Goal: Task Accomplishment & Management: Complete application form

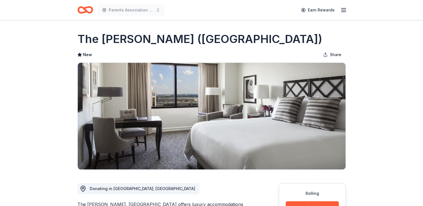
scroll to position [128, 0]
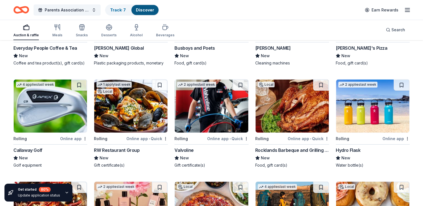
scroll to position [1729, 0]
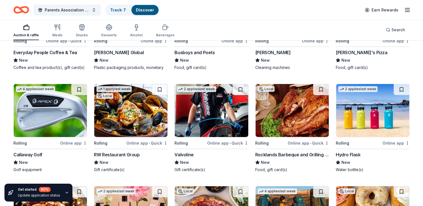
click at [291, 126] on img at bounding box center [292, 110] width 73 height 53
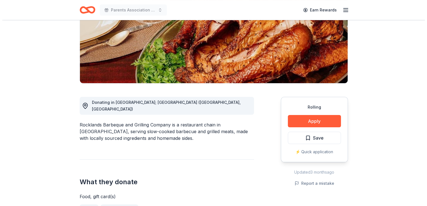
scroll to position [87, 0]
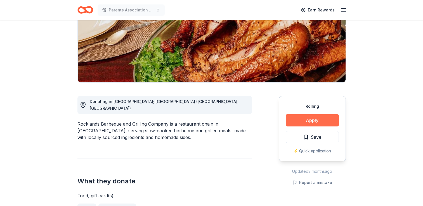
click at [298, 121] on button "Apply" at bounding box center [312, 120] width 53 height 12
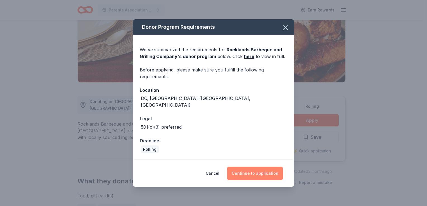
click at [260, 172] on button "Continue to application" at bounding box center [255, 173] width 56 height 13
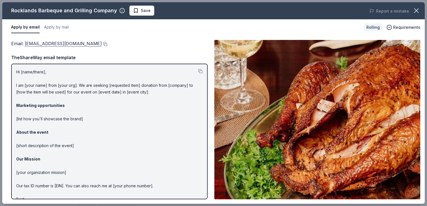
click at [43, 41] on link "info@rocklands.com" at bounding box center [63, 43] width 77 height 7
click at [102, 43] on button at bounding box center [105, 44] width 6 height 4
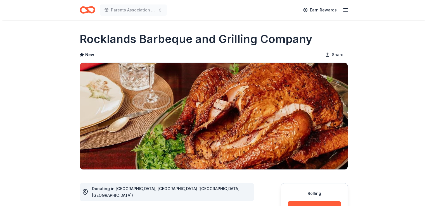
scroll to position [87, 0]
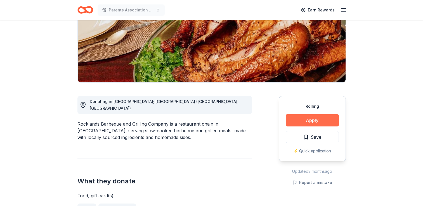
click at [302, 123] on button "Apply" at bounding box center [312, 120] width 53 height 12
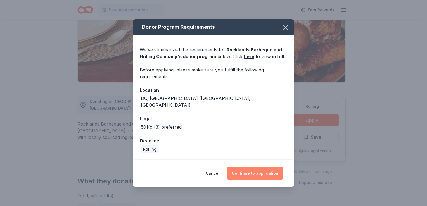
click at [251, 174] on button "Continue to application" at bounding box center [255, 173] width 56 height 13
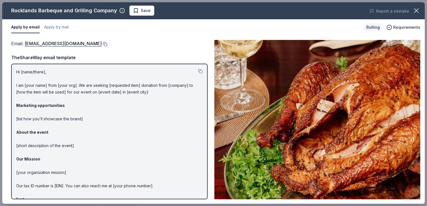
click at [102, 42] on button at bounding box center [105, 44] width 6 height 4
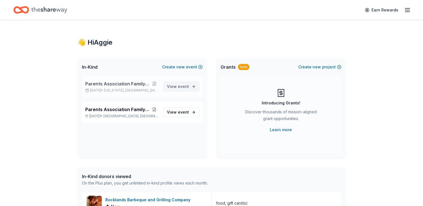
click at [172, 89] on span "View event" at bounding box center [178, 86] width 22 height 7
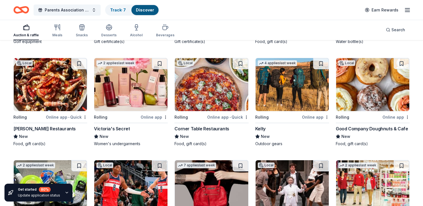
scroll to position [1860, 0]
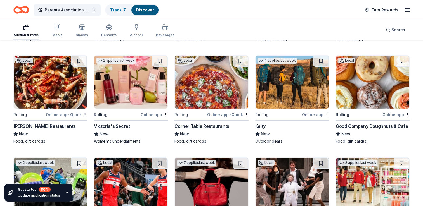
click at [34, 86] on img at bounding box center [50, 82] width 73 height 53
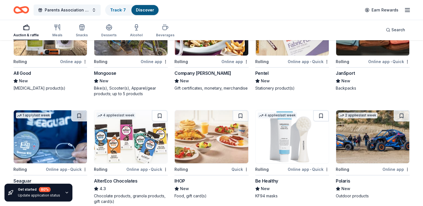
scroll to position [2240, 0]
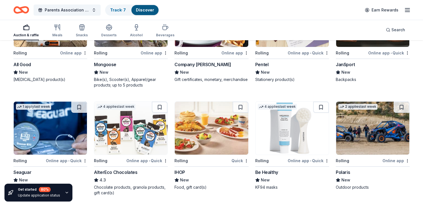
click at [293, 135] on img at bounding box center [292, 128] width 73 height 53
click at [377, 138] on img at bounding box center [372, 128] width 73 height 53
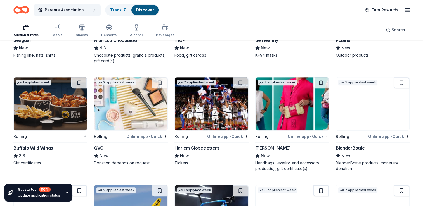
scroll to position [2382, 0]
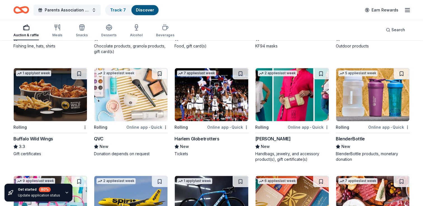
click at [43, 110] on img at bounding box center [50, 94] width 73 height 53
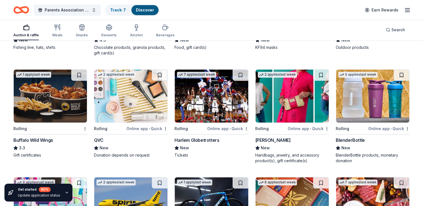
scroll to position [2387, 0]
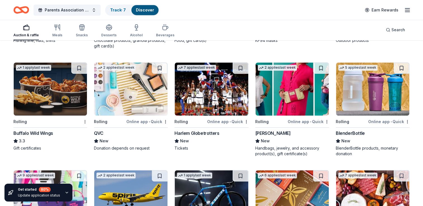
click at [122, 78] on img at bounding box center [130, 89] width 73 height 53
click at [225, 99] on img at bounding box center [211, 89] width 73 height 53
click at [207, 83] on img at bounding box center [211, 89] width 73 height 53
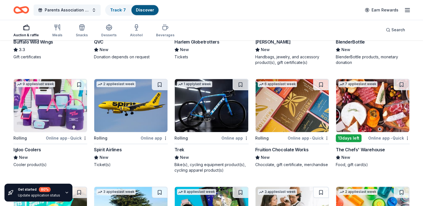
scroll to position [2455, 0]
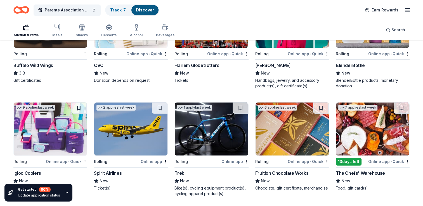
click at [300, 130] on img at bounding box center [292, 129] width 73 height 53
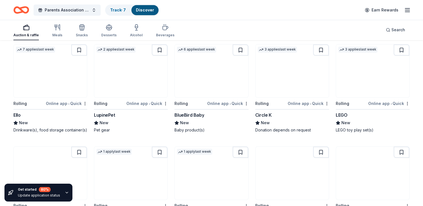
scroll to position [2735, 0]
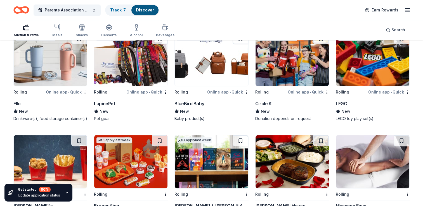
click at [219, 67] on img at bounding box center [211, 59] width 73 height 53
click at [350, 83] on img at bounding box center [372, 59] width 73 height 53
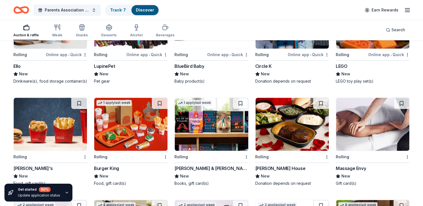
scroll to position [2800, 0]
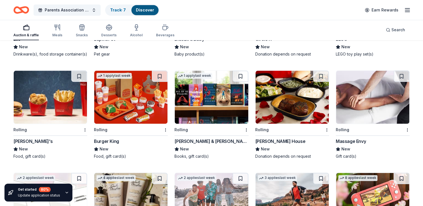
click at [379, 101] on img at bounding box center [372, 97] width 73 height 53
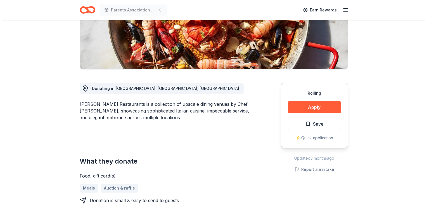
scroll to position [105, 0]
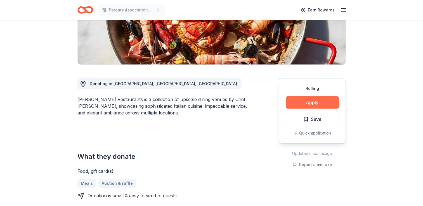
click at [318, 100] on button "Apply" at bounding box center [312, 102] width 53 height 12
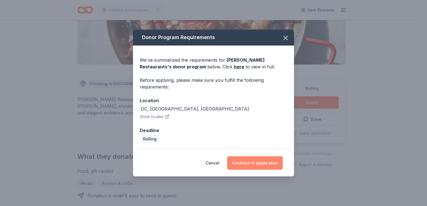
click at [261, 166] on button "Continue to application" at bounding box center [255, 163] width 56 height 13
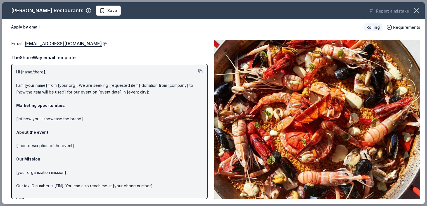
click at [102, 43] on button at bounding box center [105, 44] width 6 height 4
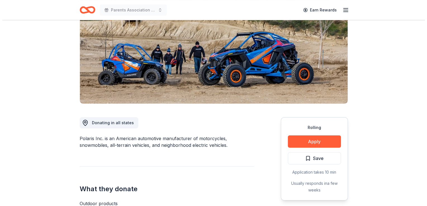
scroll to position [81, 0]
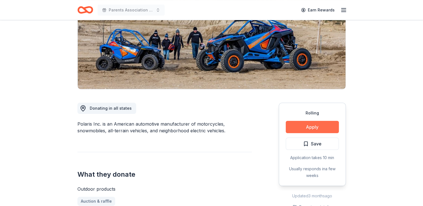
click at [309, 132] on button "Apply" at bounding box center [312, 127] width 53 height 12
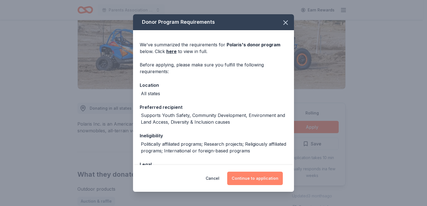
click at [265, 182] on button "Continue to application" at bounding box center [255, 178] width 56 height 13
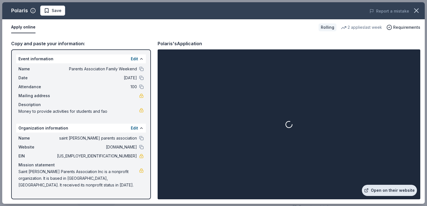
click at [388, 189] on link "Open on their website" at bounding box center [389, 190] width 55 height 11
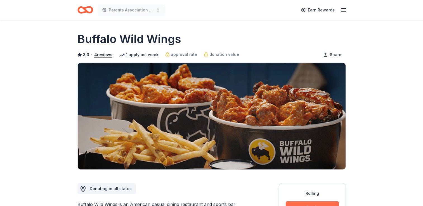
click at [326, 202] on button "Apply" at bounding box center [312, 208] width 53 height 12
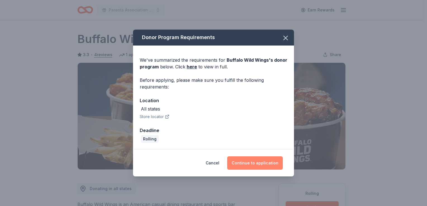
click at [262, 164] on button "Continue to application" at bounding box center [255, 163] width 56 height 13
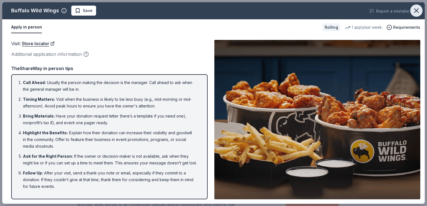
click at [415, 9] on icon "button" at bounding box center [417, 11] width 4 height 4
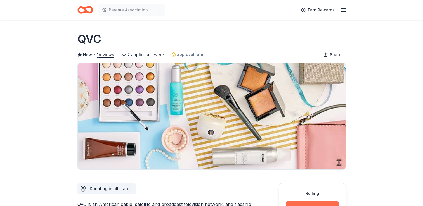
click at [308, 205] on button "Apply" at bounding box center [312, 208] width 53 height 12
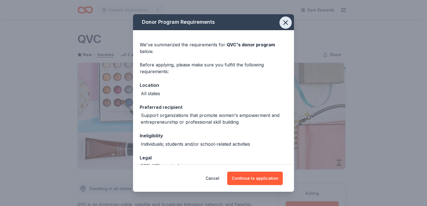
click at [284, 24] on icon "button" at bounding box center [286, 23] width 4 height 4
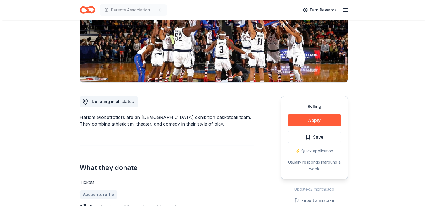
scroll to position [92, 0]
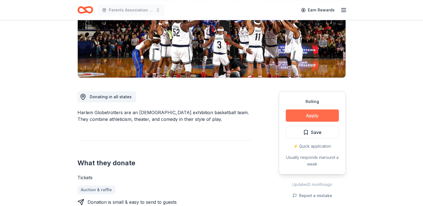
click at [319, 112] on button "Apply" at bounding box center [312, 116] width 53 height 12
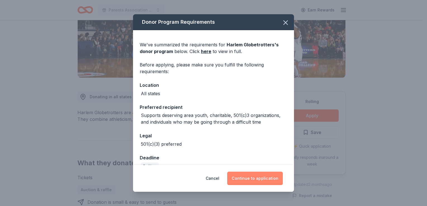
click at [250, 181] on button "Continue to application" at bounding box center [255, 178] width 56 height 13
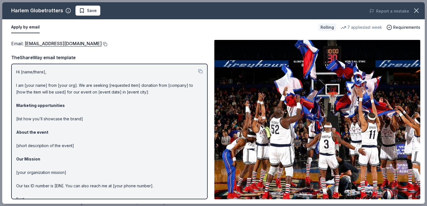
click at [102, 44] on button at bounding box center [105, 44] width 6 height 4
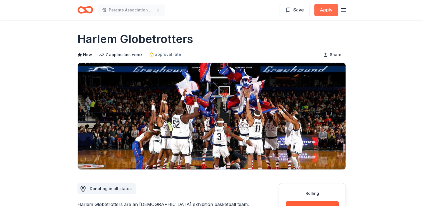
click at [323, 13] on button "Apply" at bounding box center [326, 10] width 24 height 12
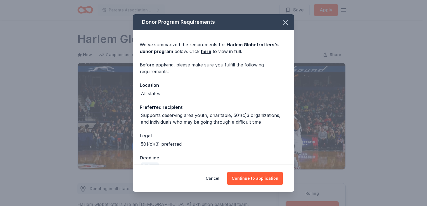
scroll to position [12, 0]
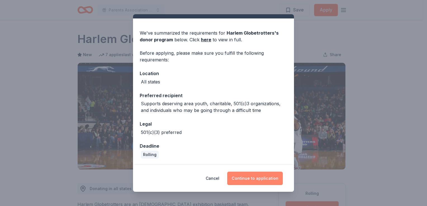
click at [257, 185] on button "Continue to application" at bounding box center [255, 178] width 56 height 13
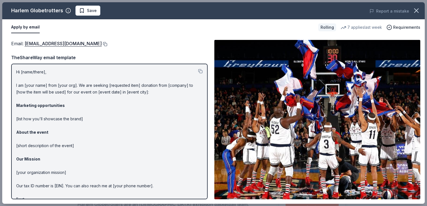
click at [102, 44] on button at bounding box center [105, 44] width 6 height 4
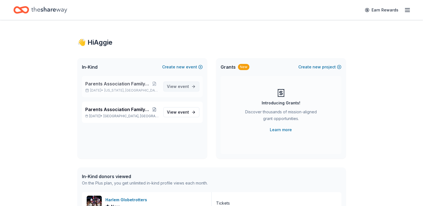
click at [180, 87] on span "event" at bounding box center [183, 86] width 11 height 5
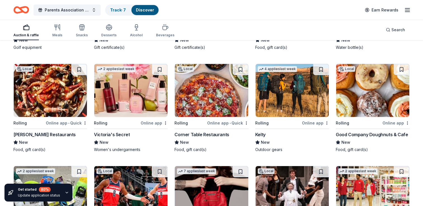
scroll to position [1844, 0]
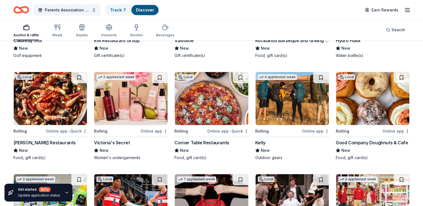
click at [383, 119] on img at bounding box center [372, 98] width 73 height 53
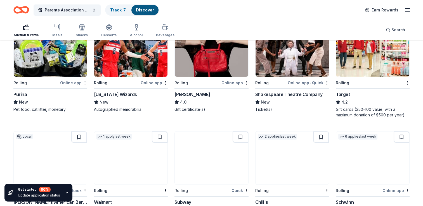
scroll to position [1997, 0]
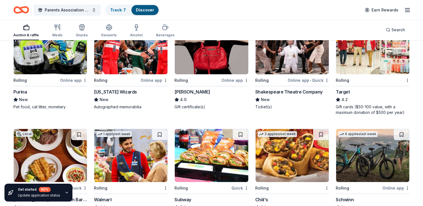
click at [205, 48] on img at bounding box center [211, 47] width 73 height 53
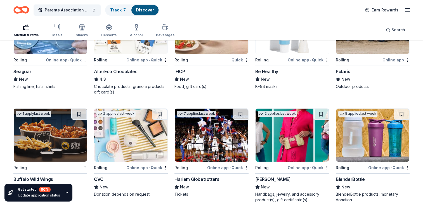
scroll to position [2345, 0]
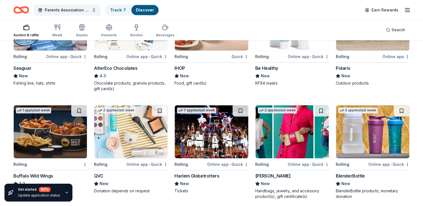
click at [295, 134] on img at bounding box center [292, 131] width 73 height 53
click at [385, 137] on img at bounding box center [372, 131] width 73 height 53
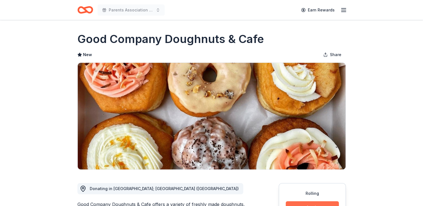
click at [291, 202] on button "Apply" at bounding box center [312, 208] width 53 height 12
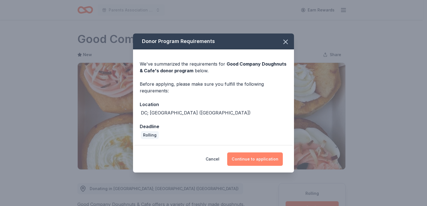
click at [237, 160] on button "Continue to application" at bounding box center [255, 159] width 56 height 13
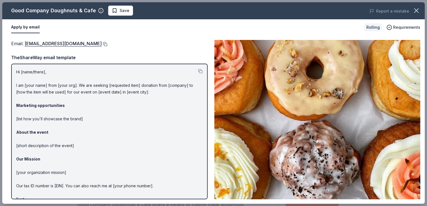
click at [102, 46] on button at bounding box center [105, 44] width 6 height 4
click at [102, 44] on button at bounding box center [105, 44] width 6 height 4
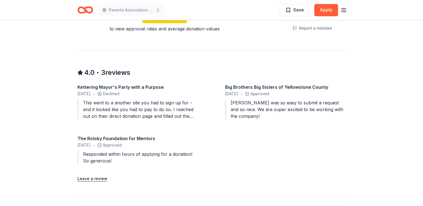
scroll to position [459, 0]
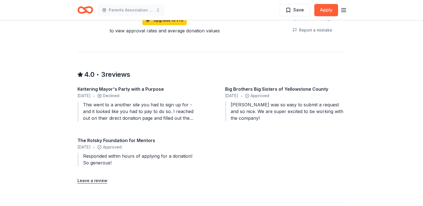
click at [188, 119] on div "This went to a another site you had to sign up for - and it looked like you had…" at bounding box center [137, 112] width 121 height 20
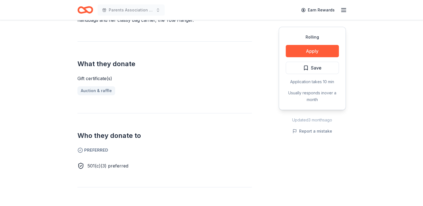
scroll to position [192, 0]
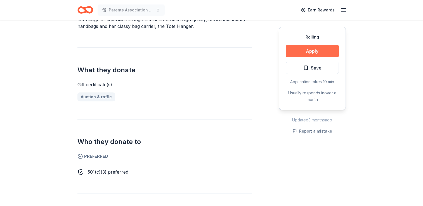
click at [317, 50] on button "Apply" at bounding box center [312, 51] width 53 height 12
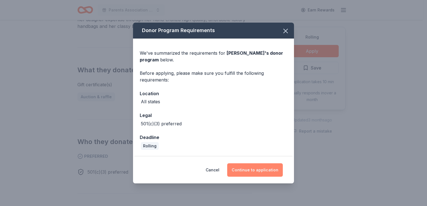
click at [248, 169] on button "Continue to application" at bounding box center [255, 170] width 56 height 13
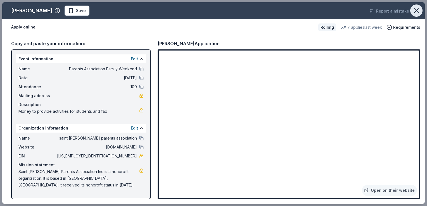
click at [415, 8] on icon "button" at bounding box center [417, 11] width 8 height 8
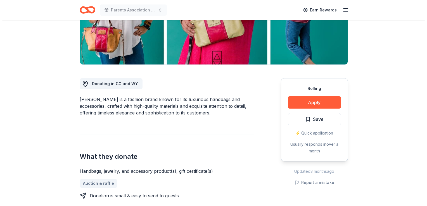
scroll to position [103, 0]
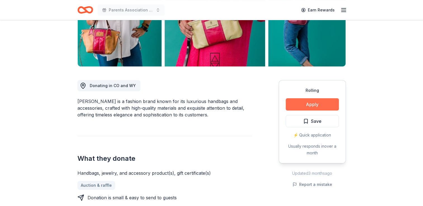
click at [307, 106] on button "Apply" at bounding box center [312, 104] width 53 height 12
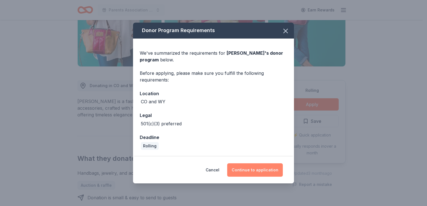
click at [251, 172] on button "Continue to application" at bounding box center [255, 170] width 56 height 13
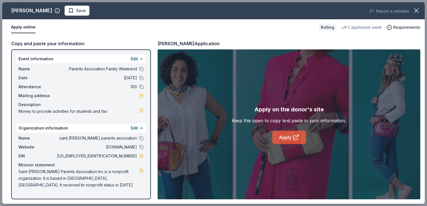
click at [280, 138] on link "Apply" at bounding box center [289, 137] width 34 height 13
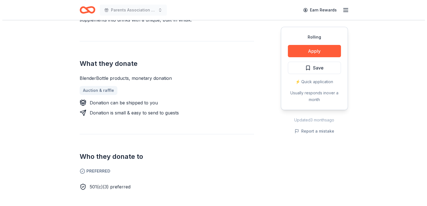
scroll to position [190, 0]
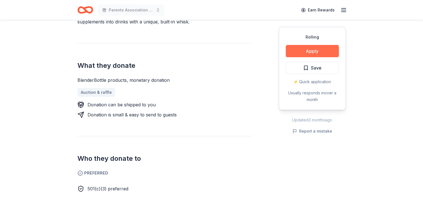
click at [318, 52] on button "Apply" at bounding box center [312, 51] width 53 height 12
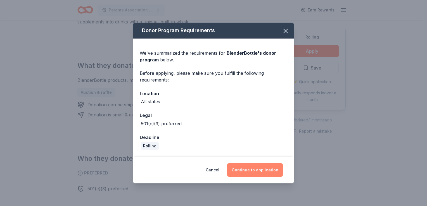
click at [258, 169] on button "Continue to application" at bounding box center [255, 170] width 56 height 13
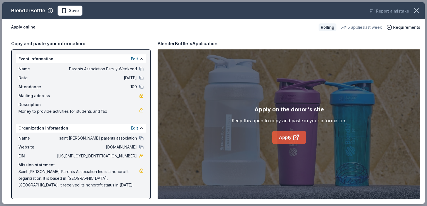
click at [292, 140] on link "Apply" at bounding box center [289, 137] width 34 height 13
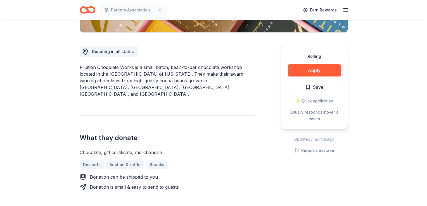
scroll to position [141, 0]
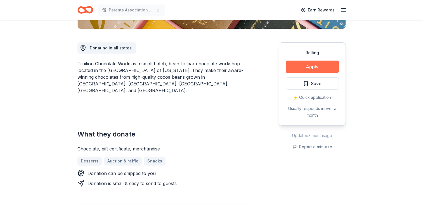
click at [299, 71] on button "Apply" at bounding box center [312, 67] width 53 height 12
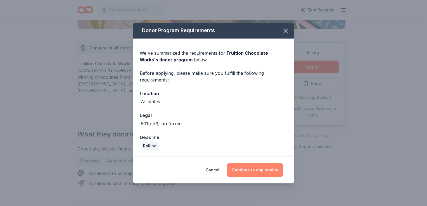
click at [246, 169] on button "Continue to application" at bounding box center [255, 170] width 56 height 13
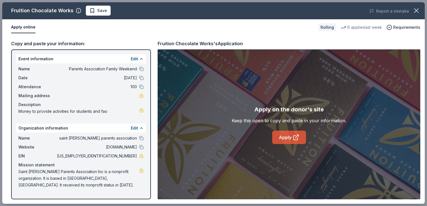
click at [289, 138] on link "Apply" at bounding box center [289, 137] width 34 height 13
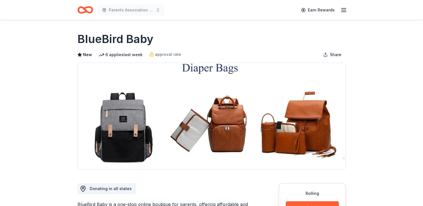
drag, startPoint x: 423, startPoint y: 29, endPoint x: 422, endPoint y: 48, distance: 19.0
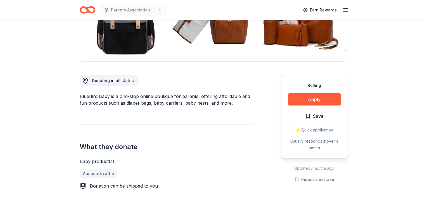
scroll to position [109, 0]
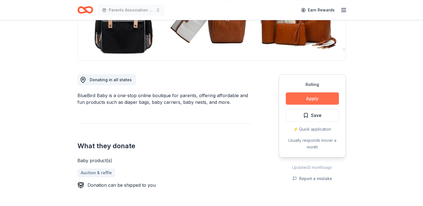
click at [308, 101] on button "Apply" at bounding box center [312, 99] width 53 height 12
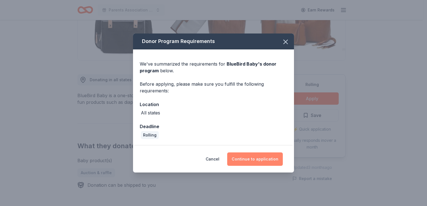
click at [249, 159] on button "Continue to application" at bounding box center [255, 159] width 56 height 13
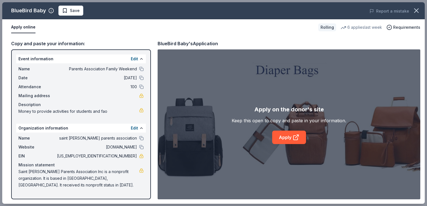
click at [249, 159] on div "Apply on the donor's site Keep this open to copy and paste in your information.…" at bounding box center [289, 125] width 263 height 150
click at [288, 140] on link "Apply" at bounding box center [289, 137] width 34 height 13
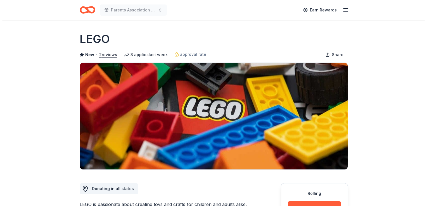
scroll to position [43, 0]
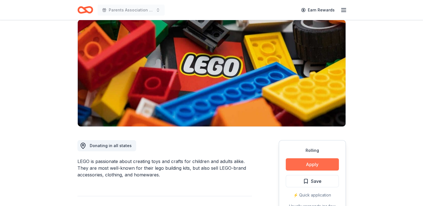
click at [308, 169] on button "Apply" at bounding box center [312, 165] width 53 height 12
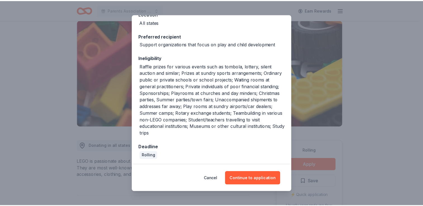
scroll to position [72, 0]
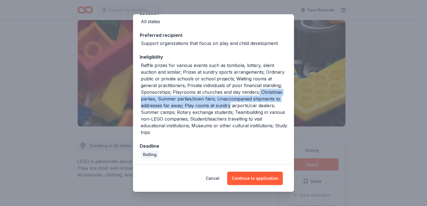
drag, startPoint x: 286, startPoint y: 103, endPoint x: 285, endPoint y: 90, distance: 13.7
click at [285, 90] on div "We've summarized the requirements for LEGO 's donor program below. Click here t…" at bounding box center [213, 62] width 161 height 208
click at [215, 177] on button "Cancel" at bounding box center [213, 178] width 14 height 13
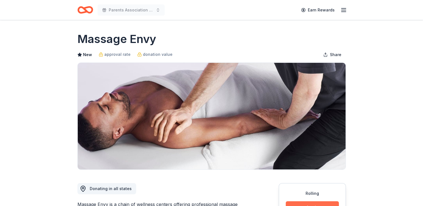
click at [307, 202] on button "Apply" at bounding box center [312, 208] width 53 height 12
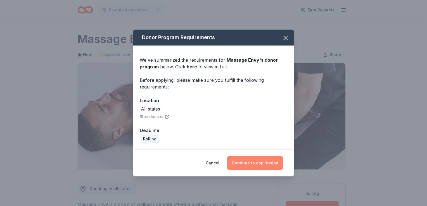
click at [239, 159] on button "Continue to application" at bounding box center [255, 163] width 56 height 13
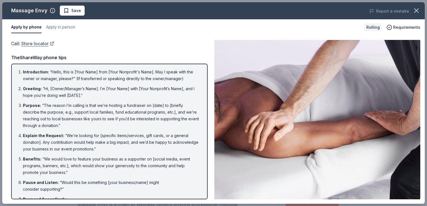
click at [40, 46] on link "Store locator" at bounding box center [37, 43] width 33 height 7
